Goal: Find specific page/section: Find specific page/section

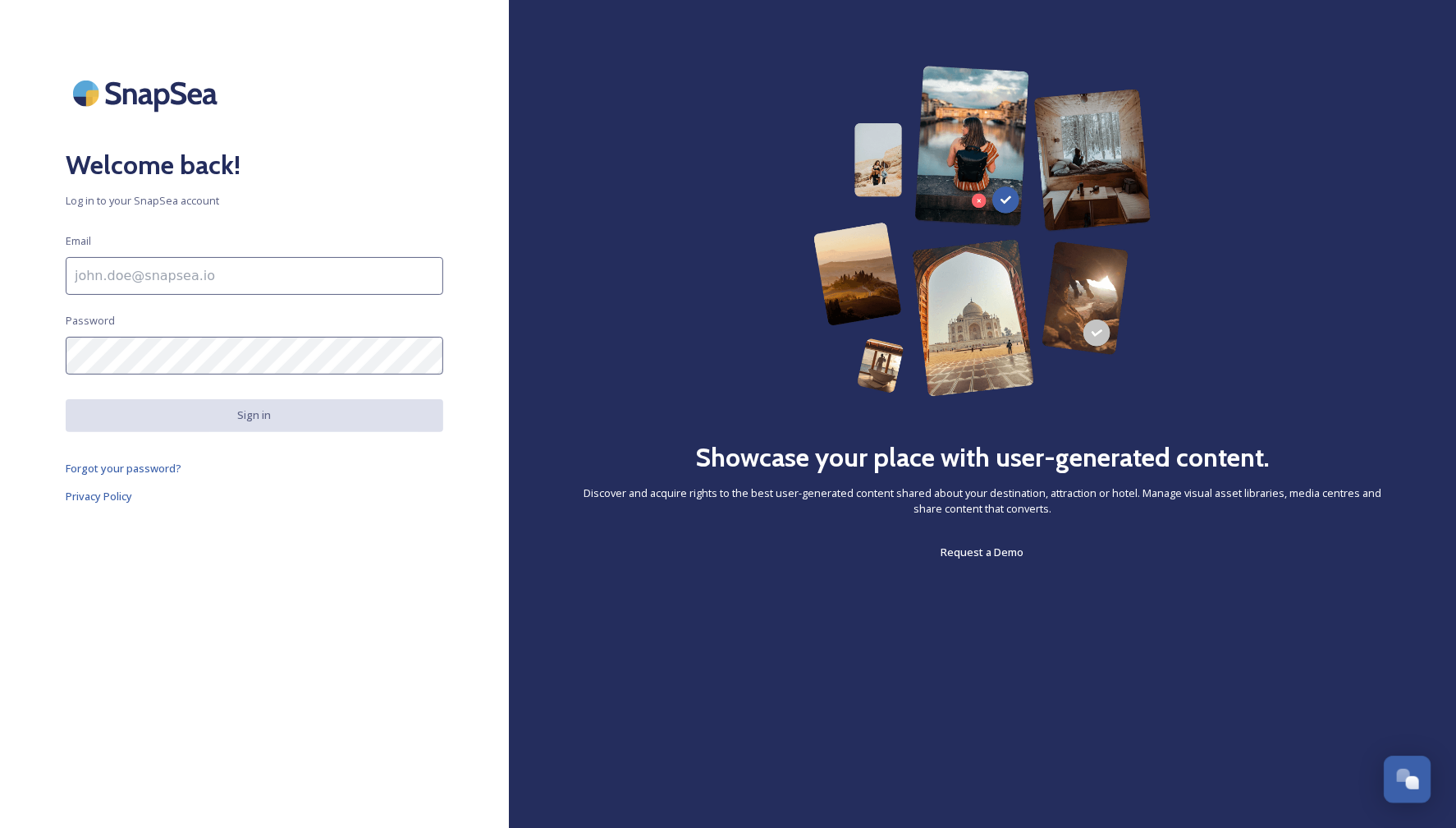
type input "[EMAIL_ADDRESS][DOMAIN_NAME]"
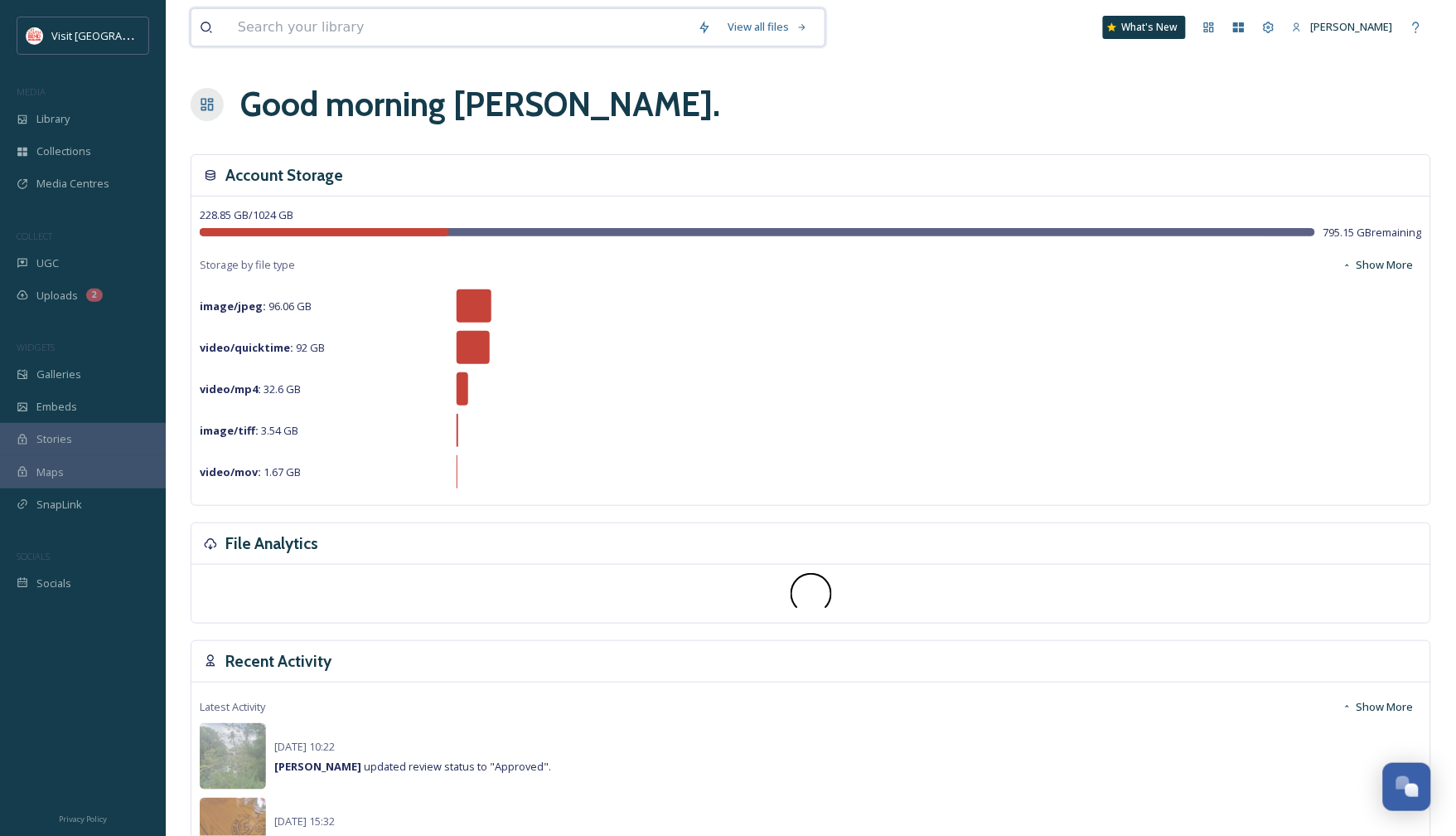
click at [402, 26] on input at bounding box center [460, 28] width 460 height 36
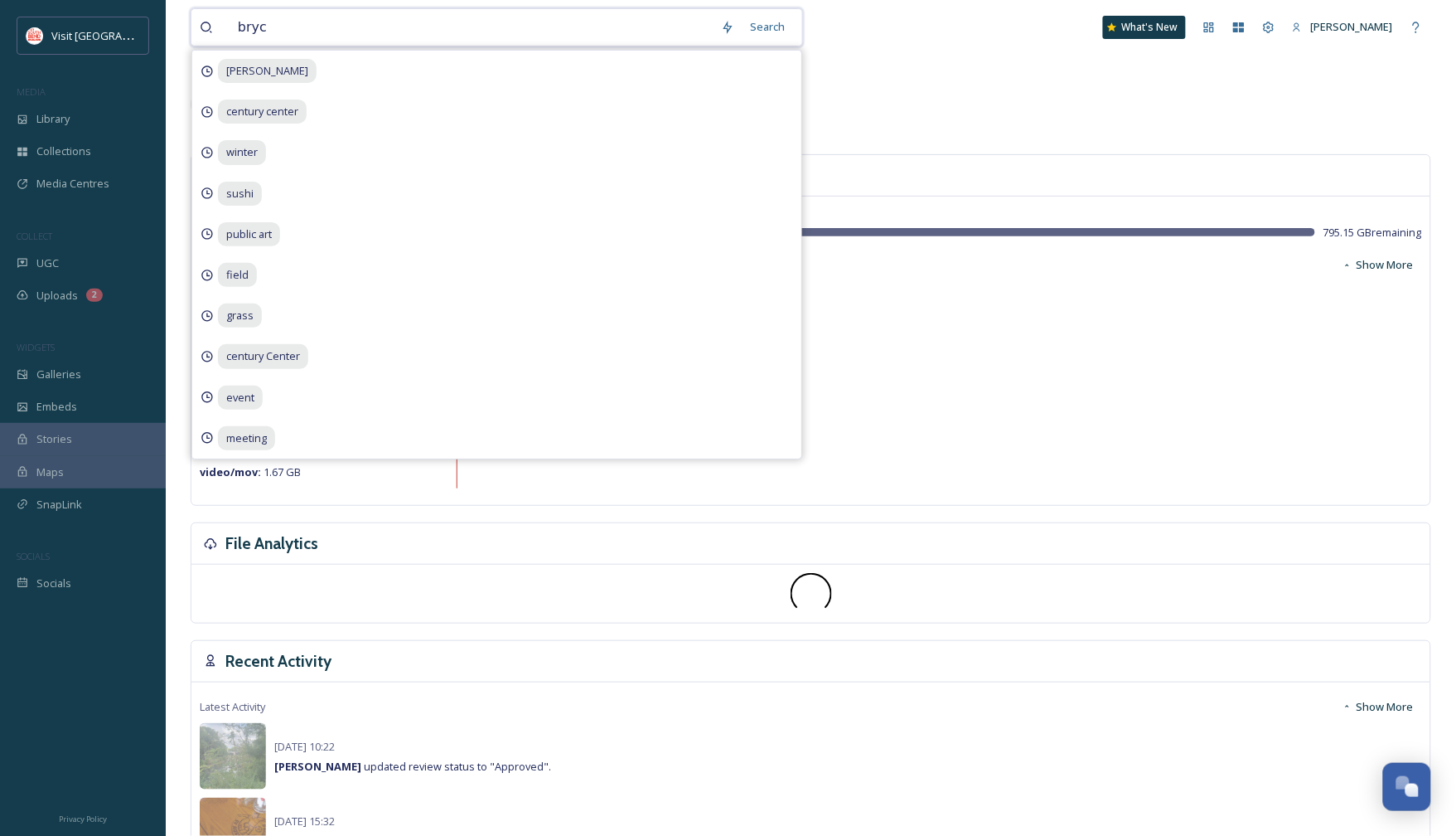
type input "bryce"
